Goal: Information Seeking & Learning: Understand process/instructions

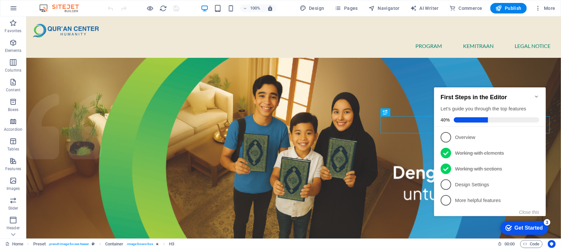
scroll to position [262, 0]
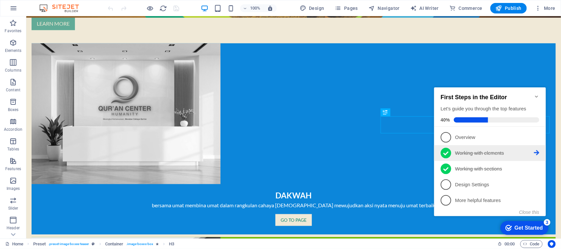
click at [448, 150] on p "Working with elements - completed" at bounding box center [494, 152] width 79 height 7
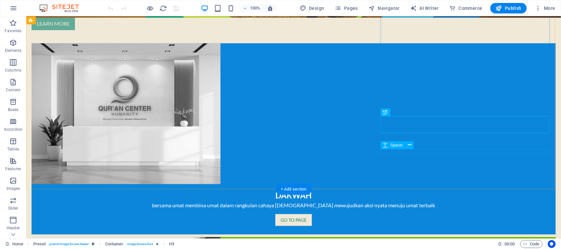
scroll to position [0, 0]
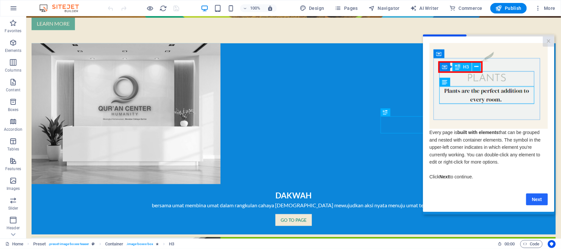
click at [448, 199] on link "Next" at bounding box center [536, 199] width 22 height 12
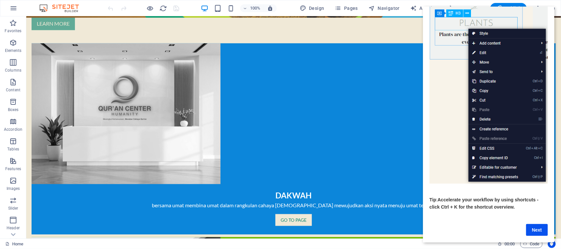
scroll to position [50, 6]
click at [448, 199] on link "Next" at bounding box center [536, 230] width 22 height 12
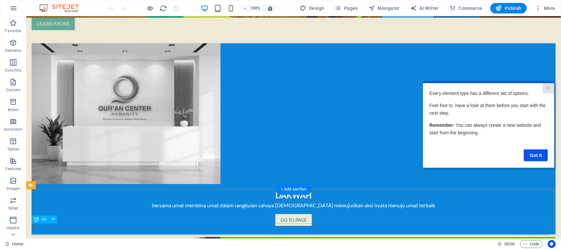
scroll to position [0, 0]
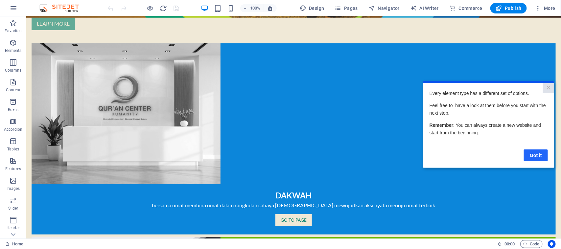
click at [448, 155] on link "Got it" at bounding box center [535, 155] width 24 height 12
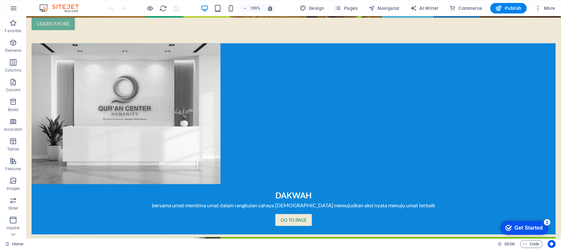
click at [448, 199] on div "Get Started" at bounding box center [528, 228] width 28 height 6
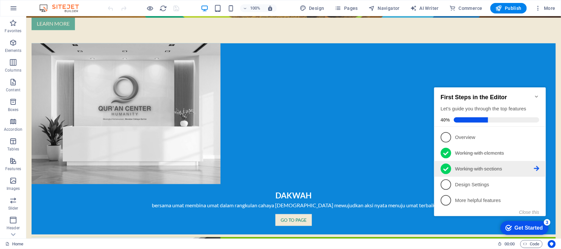
click at [448, 171] on link "3 Working with sections - completed" at bounding box center [489, 168] width 99 height 11
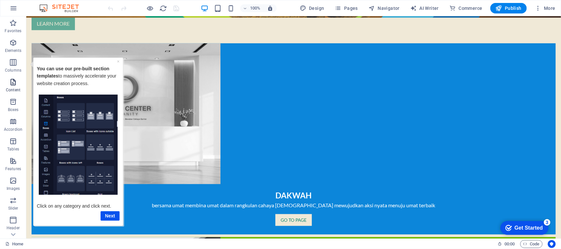
click at [15, 84] on icon "button" at bounding box center [13, 82] width 8 height 8
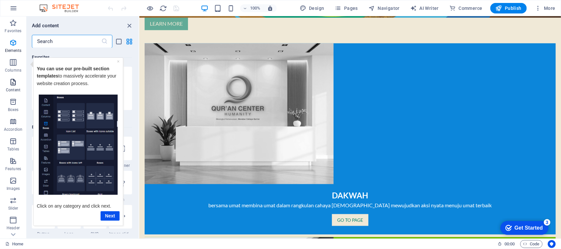
scroll to position [1148, 0]
click at [55, 42] on input "text" at bounding box center [66, 41] width 69 height 13
type input "g"
type input "tab"
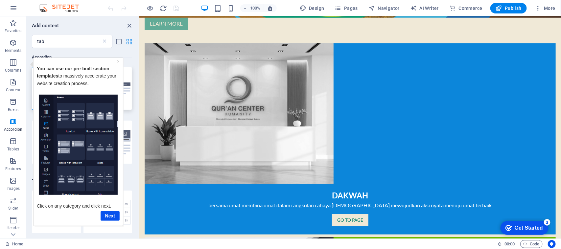
click at [127, 94] on img at bounding box center [108, 88] width 46 height 12
click at [108, 199] on link "Next" at bounding box center [109, 216] width 19 height 10
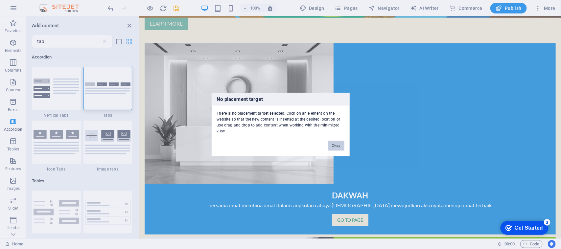
click at [342, 148] on button "Okay" at bounding box center [336, 146] width 16 height 10
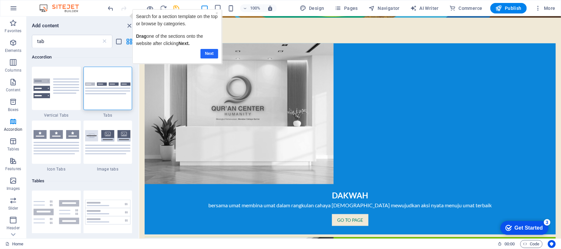
click at [204, 50] on link "Next" at bounding box center [209, 54] width 18 height 10
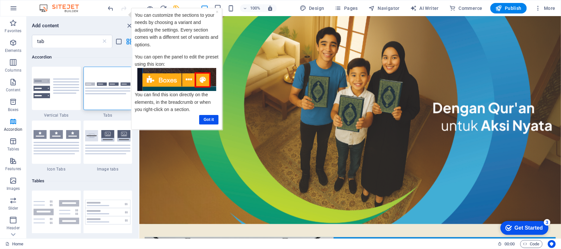
scroll to position [78, 0]
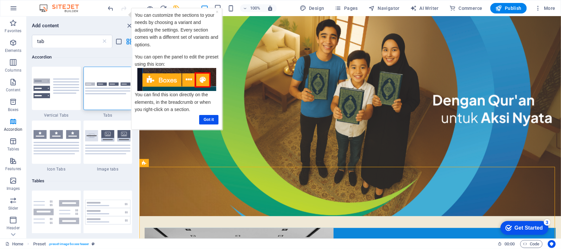
click at [156, 122] on div "Got it" at bounding box center [177, 120] width 84 height 10
click at [208, 121] on link "Got it" at bounding box center [208, 120] width 19 height 10
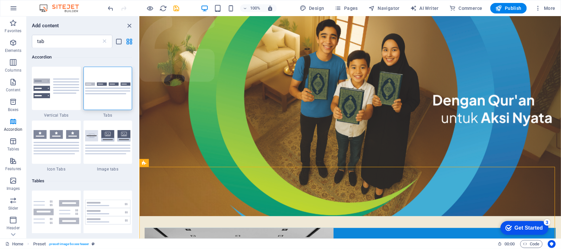
click at [448, 199] on div "Get Started" at bounding box center [528, 228] width 28 height 6
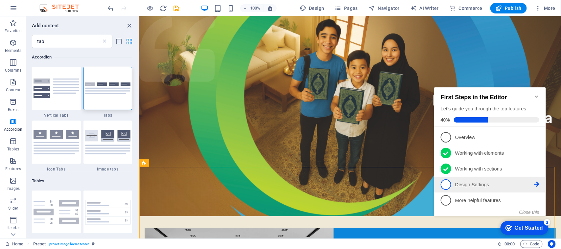
click at [448, 183] on p "Design Settings - incomplete" at bounding box center [494, 184] width 79 height 7
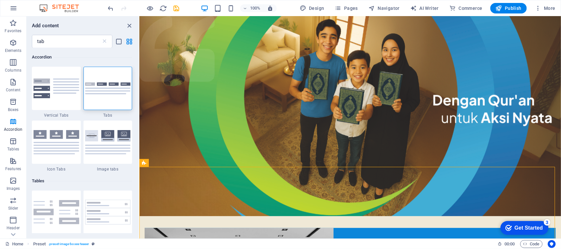
drag, startPoint x: 532, startPoint y: 231, endPoint x: 596, endPoint y: 326, distance: 114.5
click at [448, 199] on div "Get Started" at bounding box center [528, 228] width 28 height 6
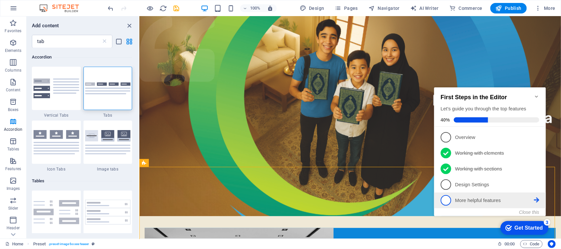
click at [448, 195] on link "5 More helpful features - incomplete" at bounding box center [489, 200] width 99 height 11
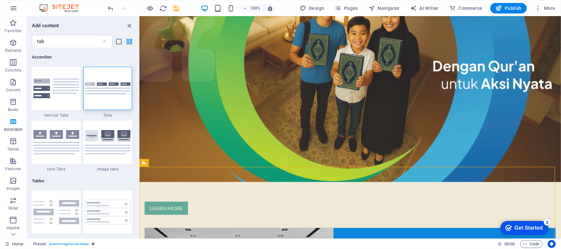
scroll to position [0, 0]
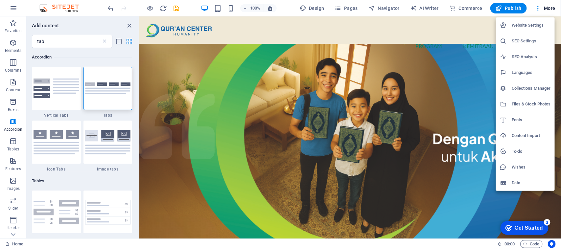
click at [448, 152] on h6 "To-do" at bounding box center [530, 151] width 39 height 8
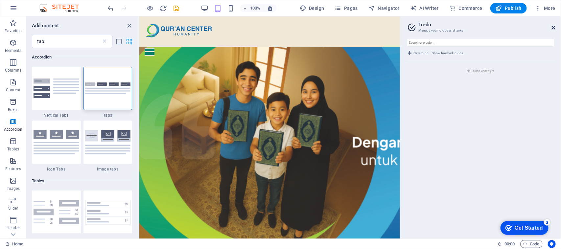
click at [448, 27] on icon at bounding box center [553, 27] width 4 height 5
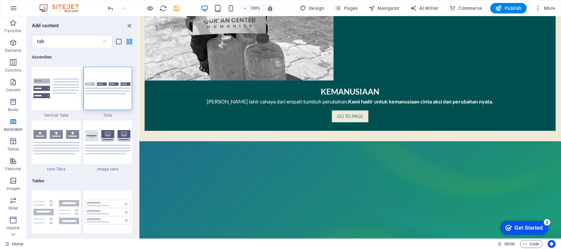
scroll to position [760, 0]
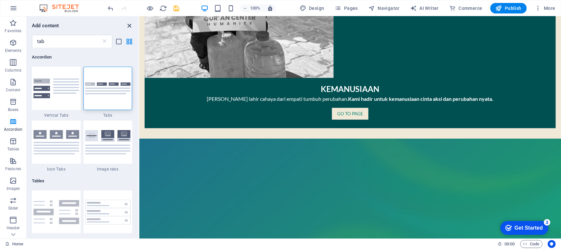
click at [129, 25] on icon "close panel" at bounding box center [130, 26] width 8 height 8
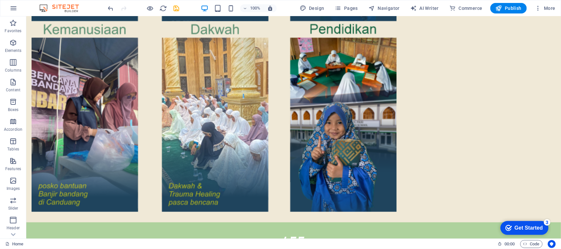
scroll to position [1298, 0]
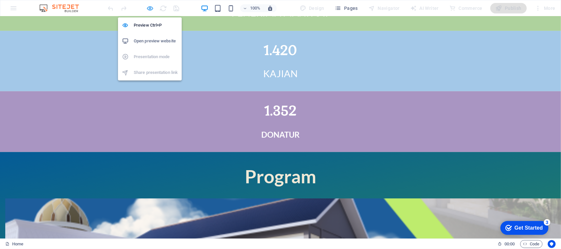
scroll to position [1322, 0]
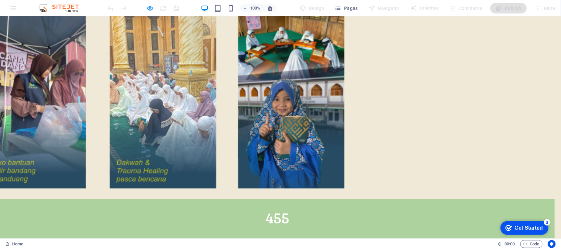
scroll to position [1314, 0]
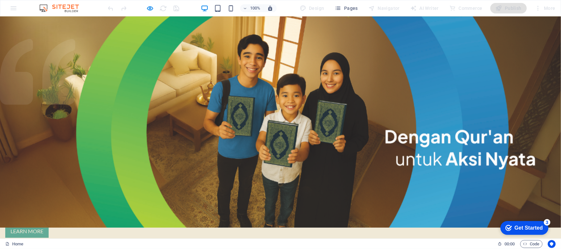
scroll to position [0, 0]
